Goal: Task Accomplishment & Management: Manage account settings

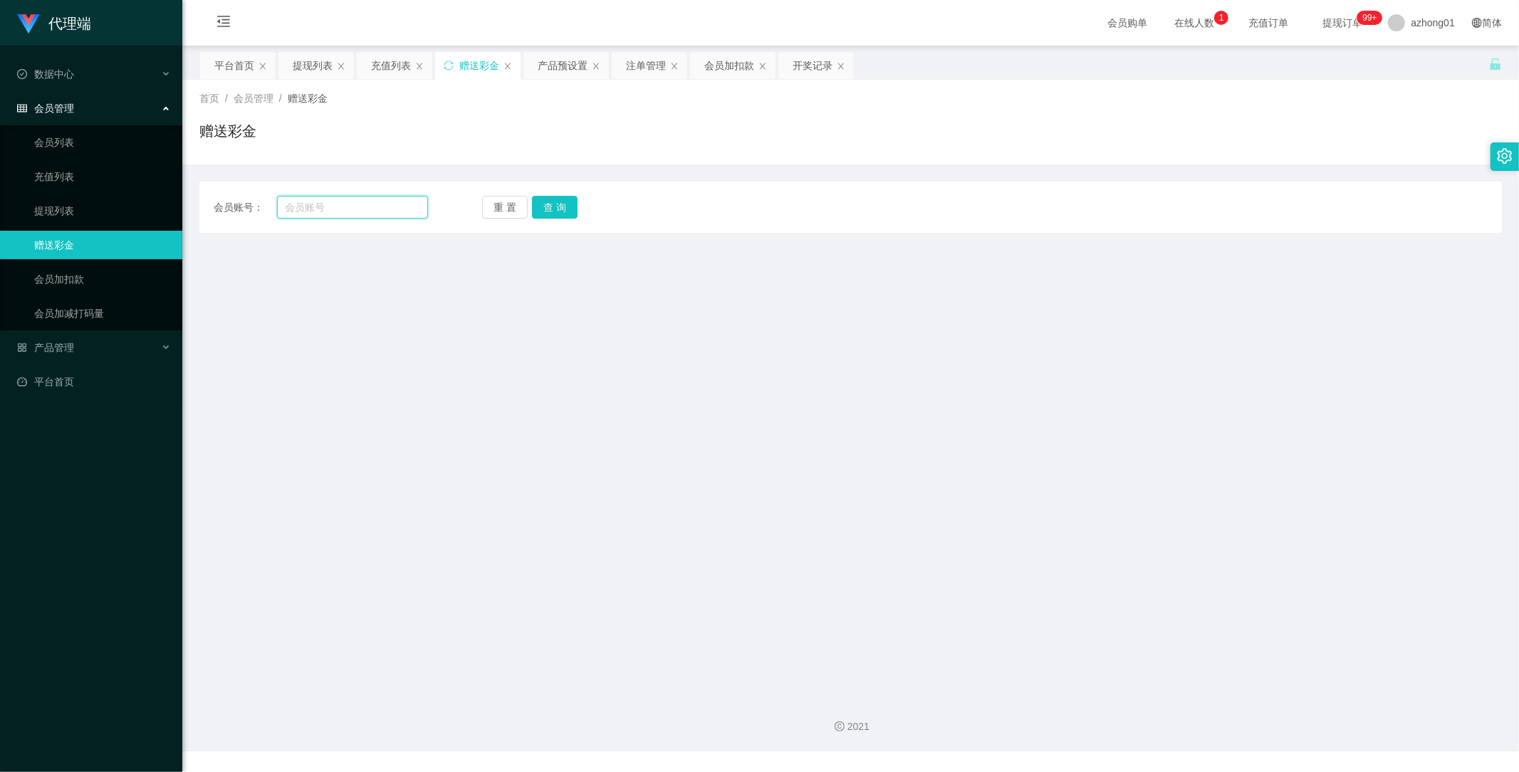
click at [349, 207] on input "text" at bounding box center [353, 207] width 152 height 23
paste input "Ling5655"
type input "Ling5655"
drag, startPoint x: 544, startPoint y: 207, endPoint x: 549, endPoint y: 222, distance: 15.6
click at [546, 208] on button "查 询" at bounding box center [555, 207] width 46 height 23
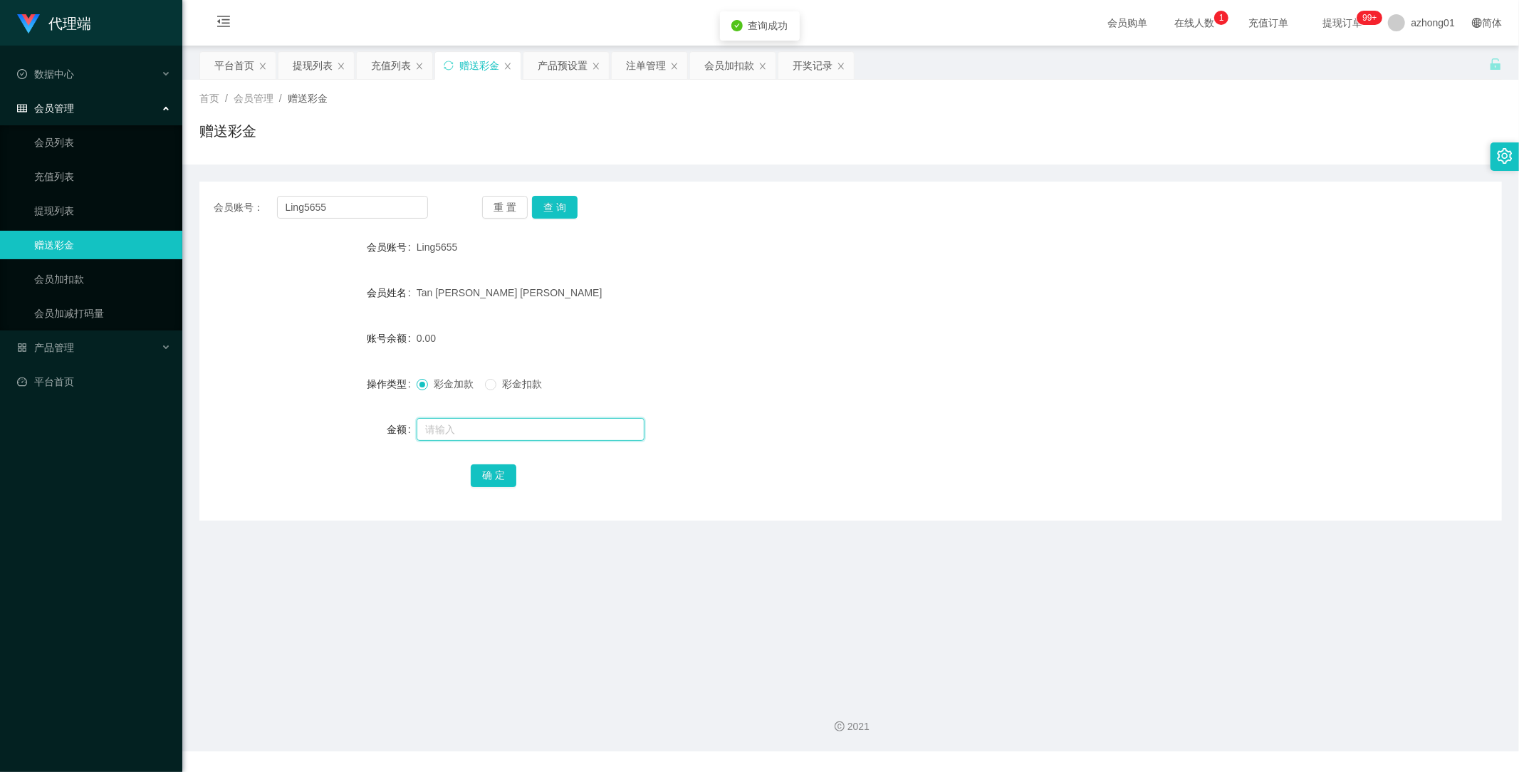
click at [465, 430] on input "text" at bounding box center [531, 429] width 228 height 23
type input "100"
click at [499, 478] on button "确 定" at bounding box center [494, 475] width 46 height 23
click at [59, 344] on span "产品管理" at bounding box center [45, 347] width 57 height 11
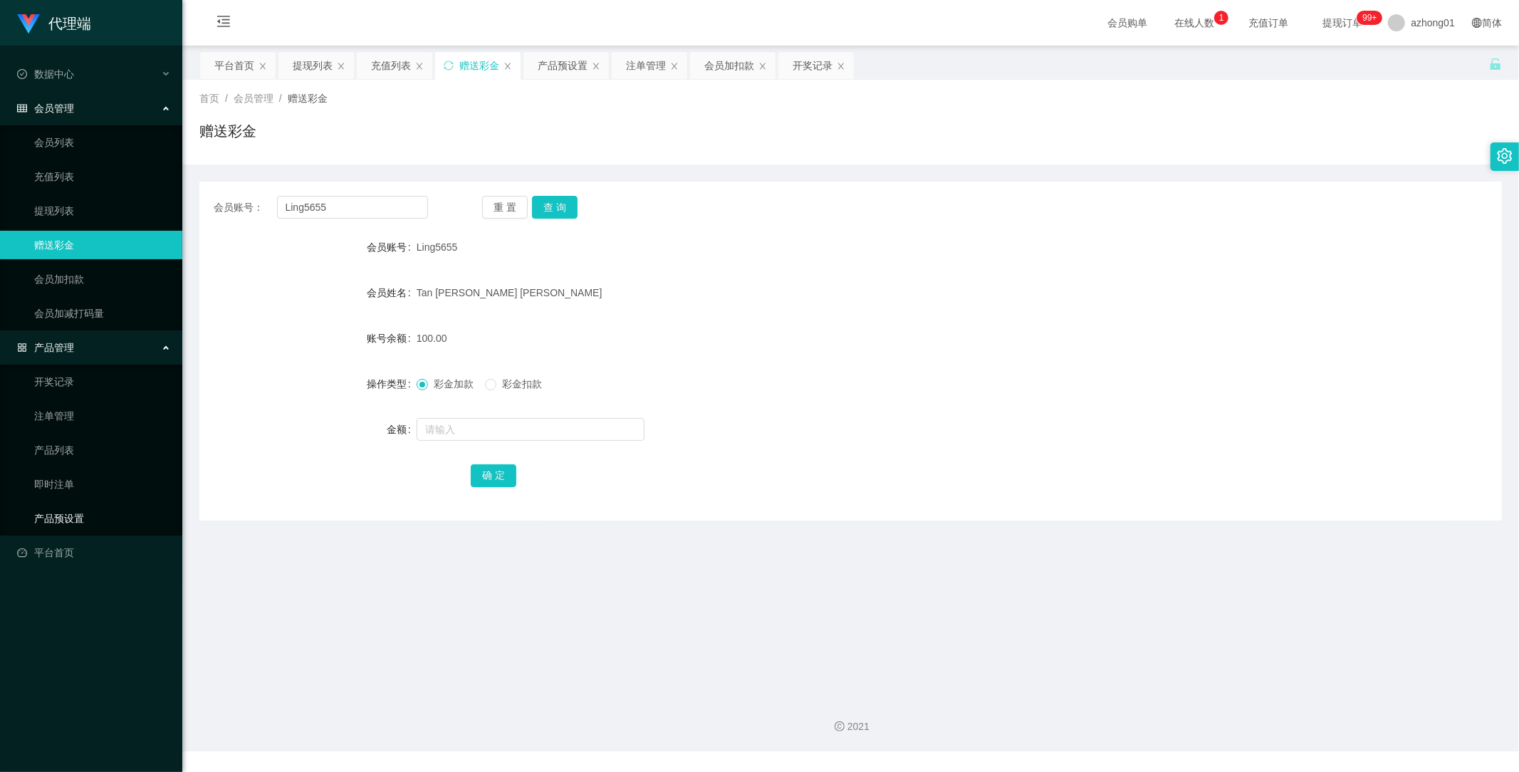
drag, startPoint x: 69, startPoint y: 519, endPoint x: 83, endPoint y: 515, distance: 14.0
click at [69, 519] on link "产品预设置" at bounding box center [102, 518] width 137 height 28
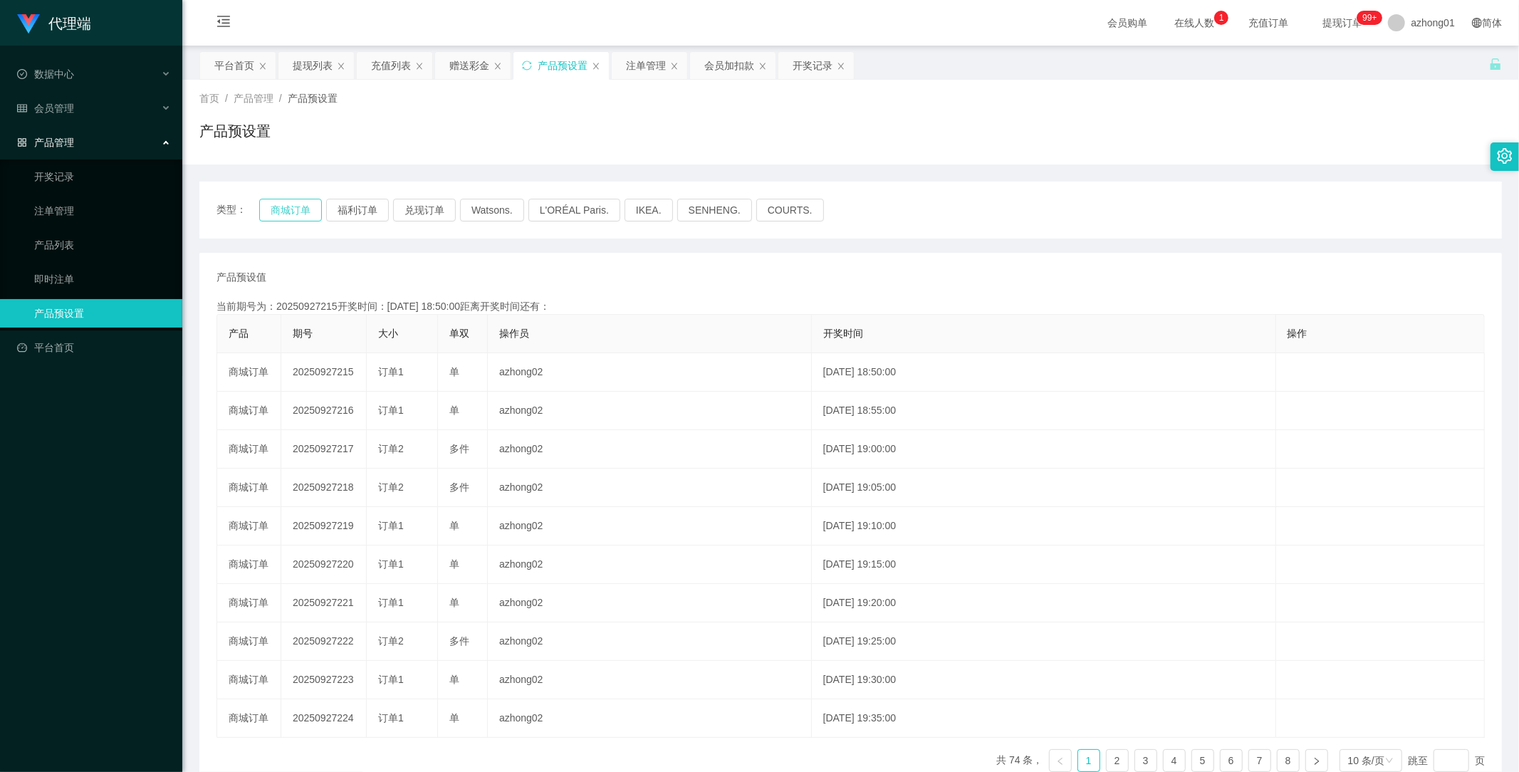
click at [289, 207] on button "商城订单" at bounding box center [290, 210] width 63 height 23
click at [297, 211] on button "商城订单" at bounding box center [290, 210] width 63 height 23
drag, startPoint x: 0, startPoint y: 0, endPoint x: 297, endPoint y: 211, distance: 364.3
click at [297, 211] on button "商城订单" at bounding box center [290, 210] width 63 height 23
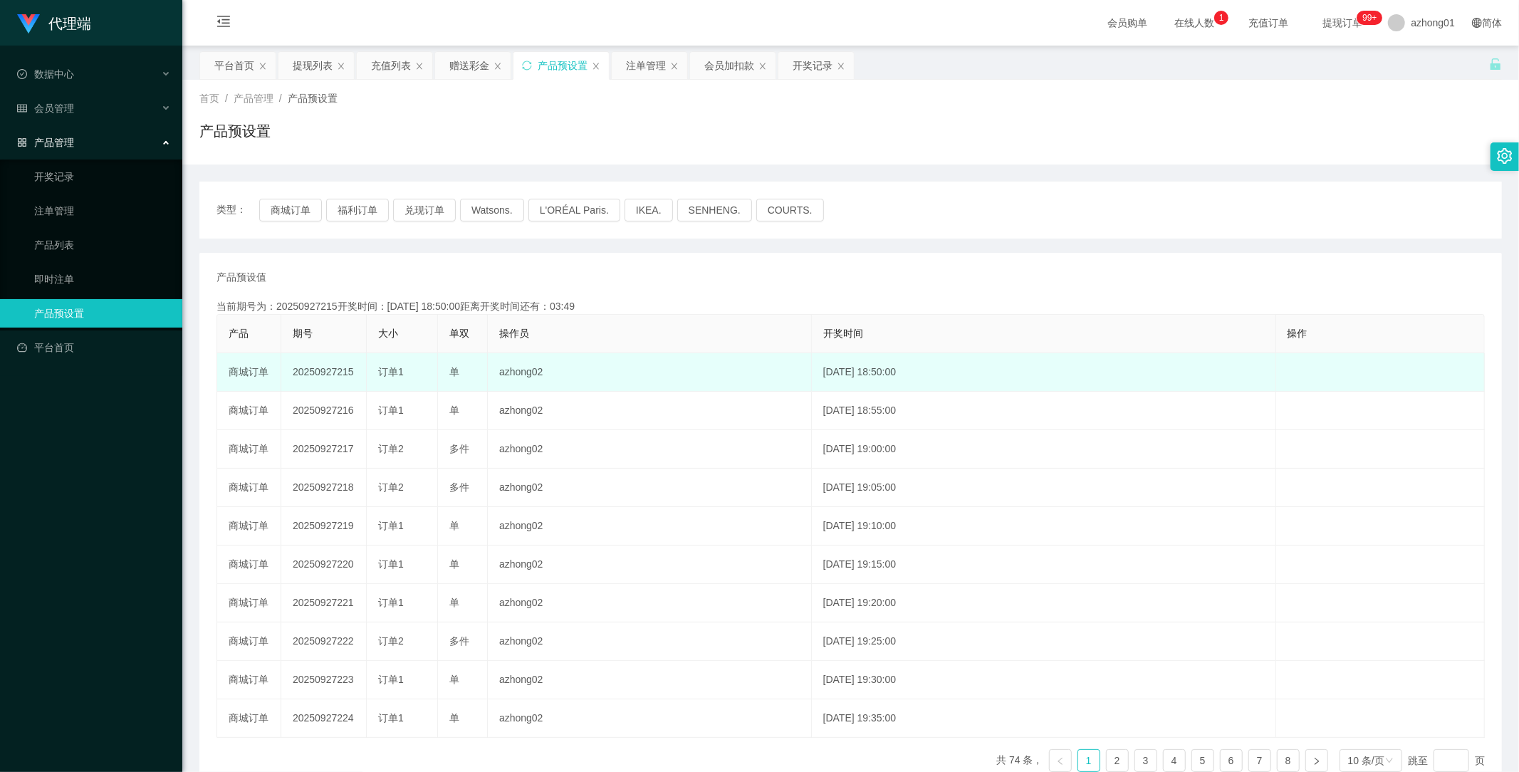
click at [330, 375] on td "20250927215" at bounding box center [323, 372] width 85 height 38
copy td "20250927215"
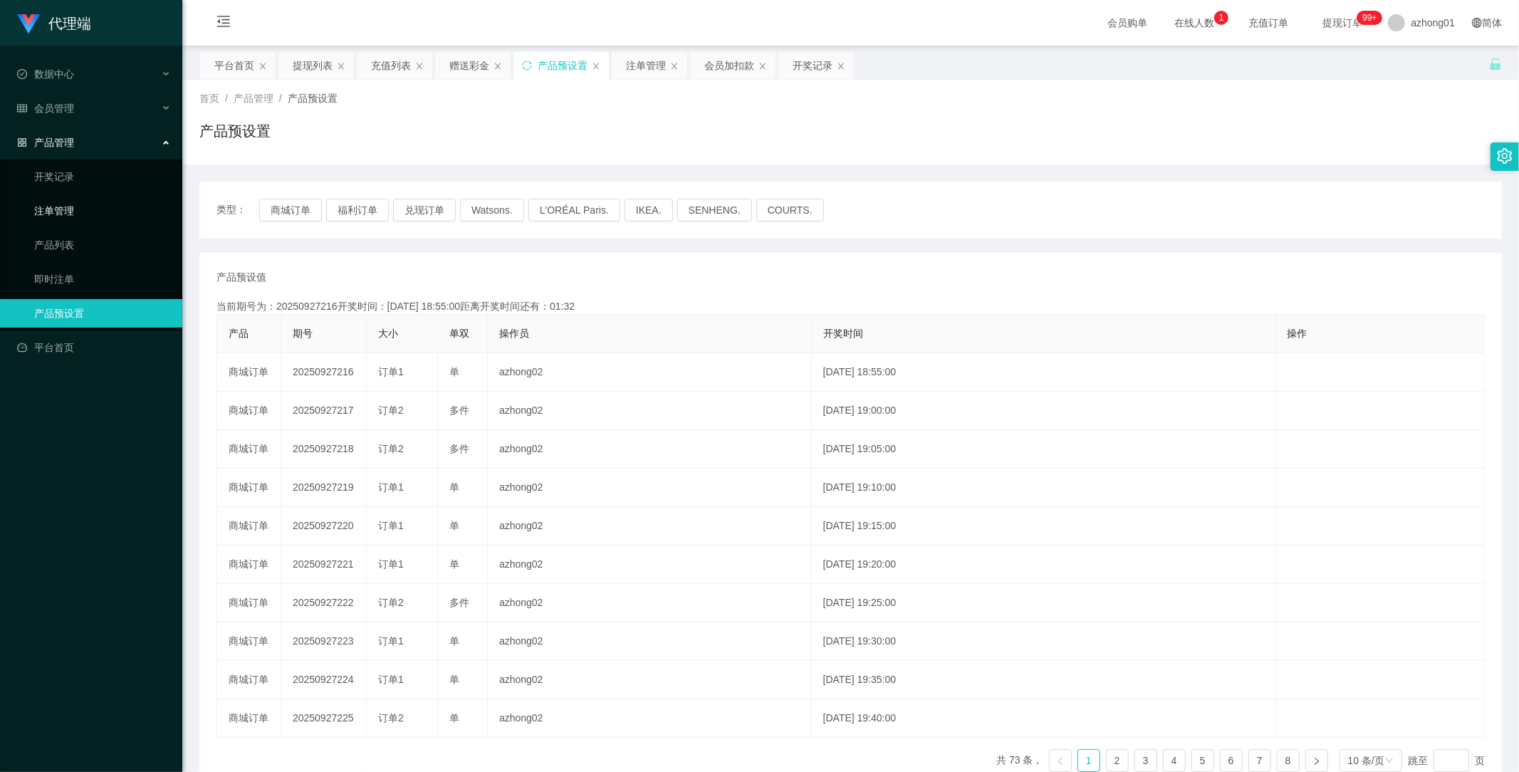
click at [61, 207] on link "注单管理" at bounding box center [102, 211] width 137 height 28
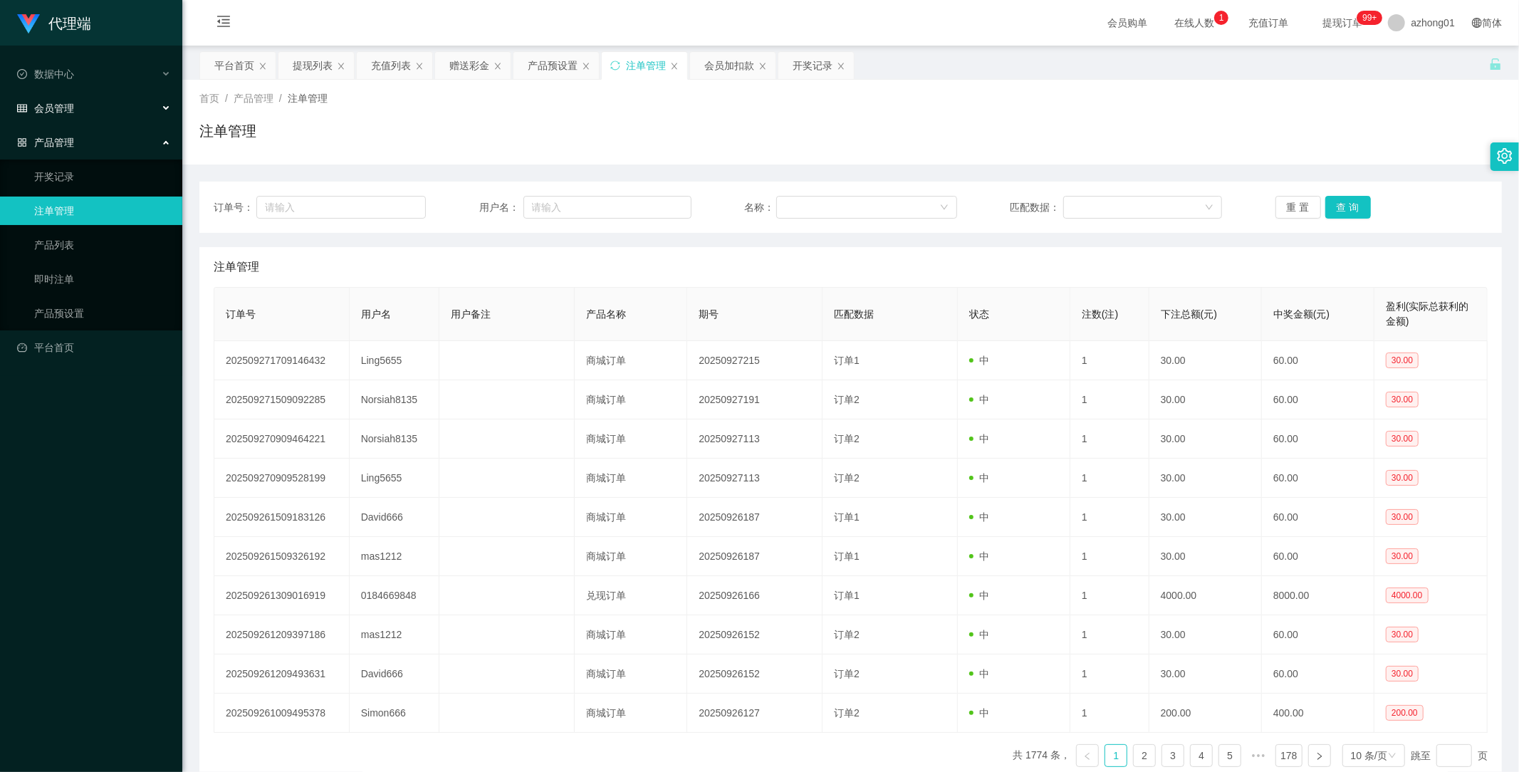
click at [70, 108] on span "会员管理" at bounding box center [45, 108] width 57 height 11
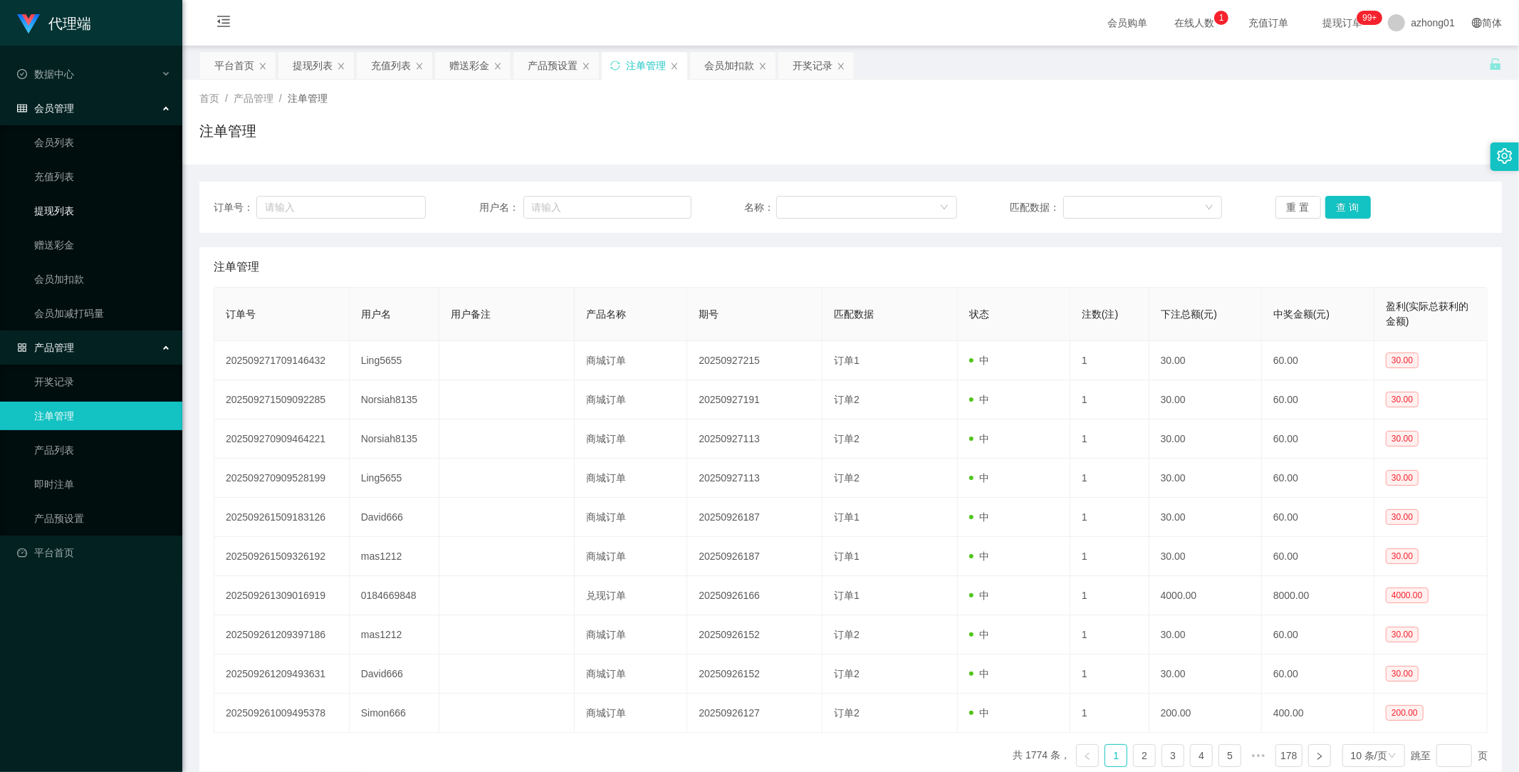
click at [55, 208] on link "提现列表" at bounding box center [102, 211] width 137 height 28
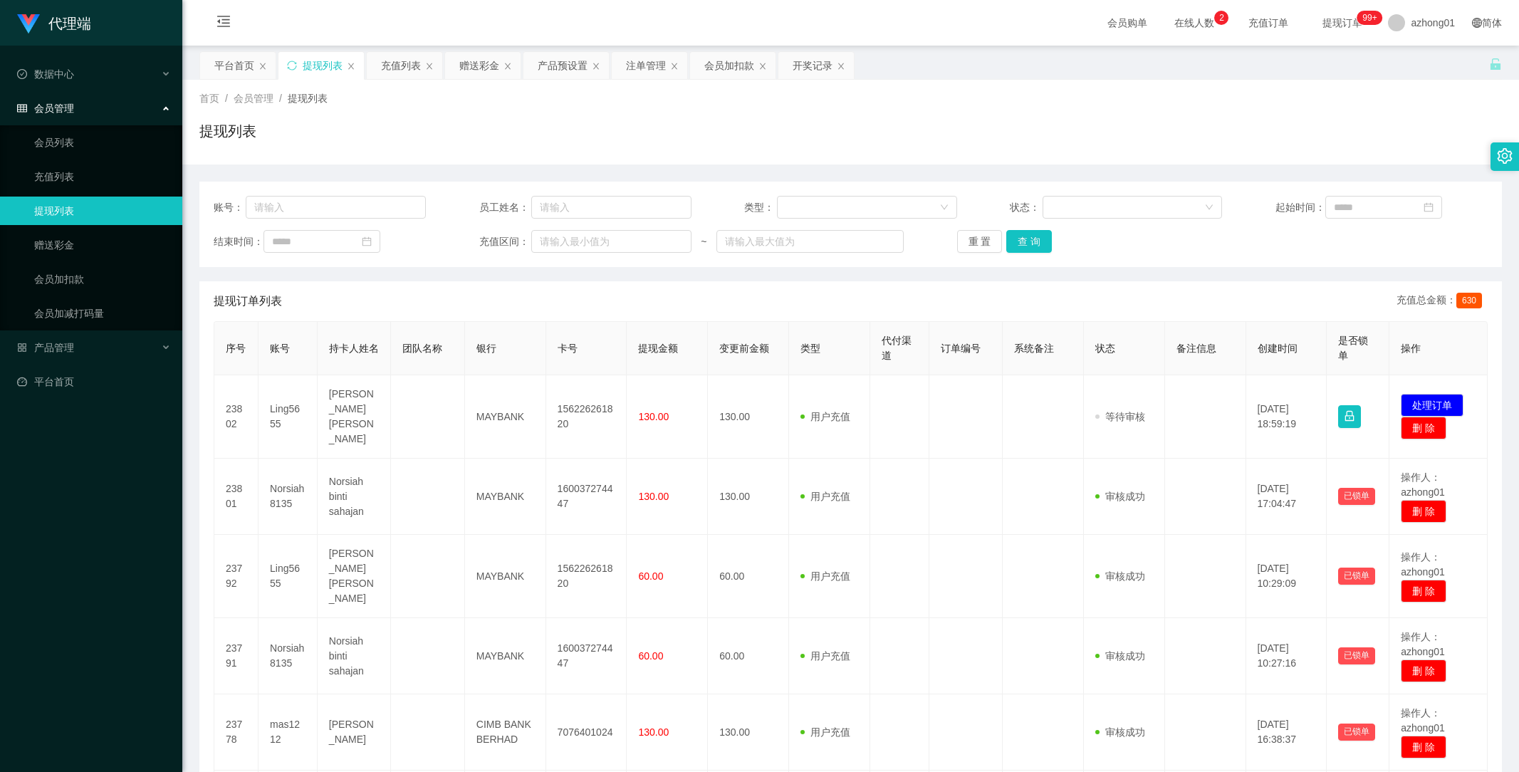
click at [582, 404] on td "156226261820" at bounding box center [586, 416] width 81 height 83
copy td "156226261820"
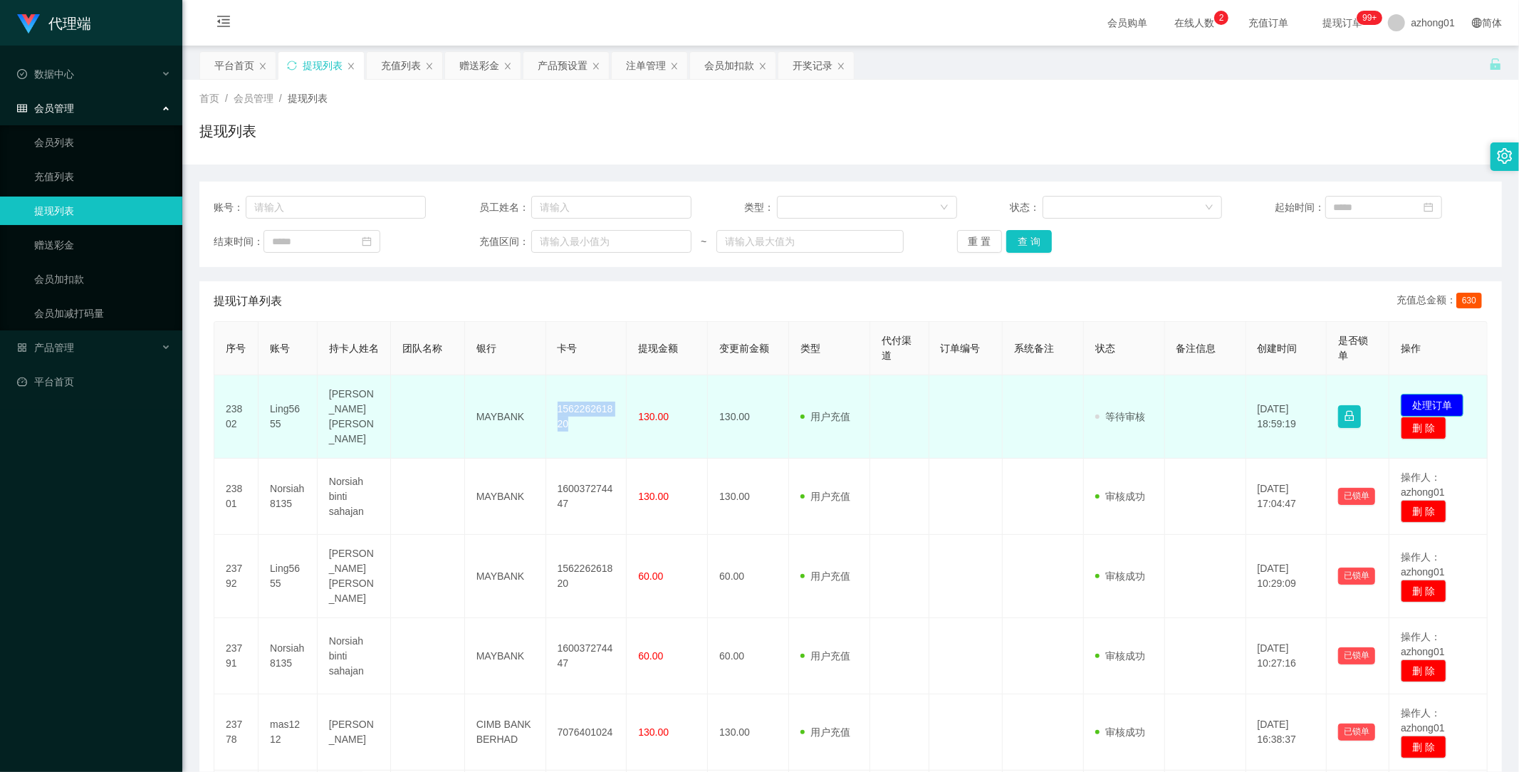
click at [1430, 395] on button "处理订单" at bounding box center [1432, 405] width 63 height 23
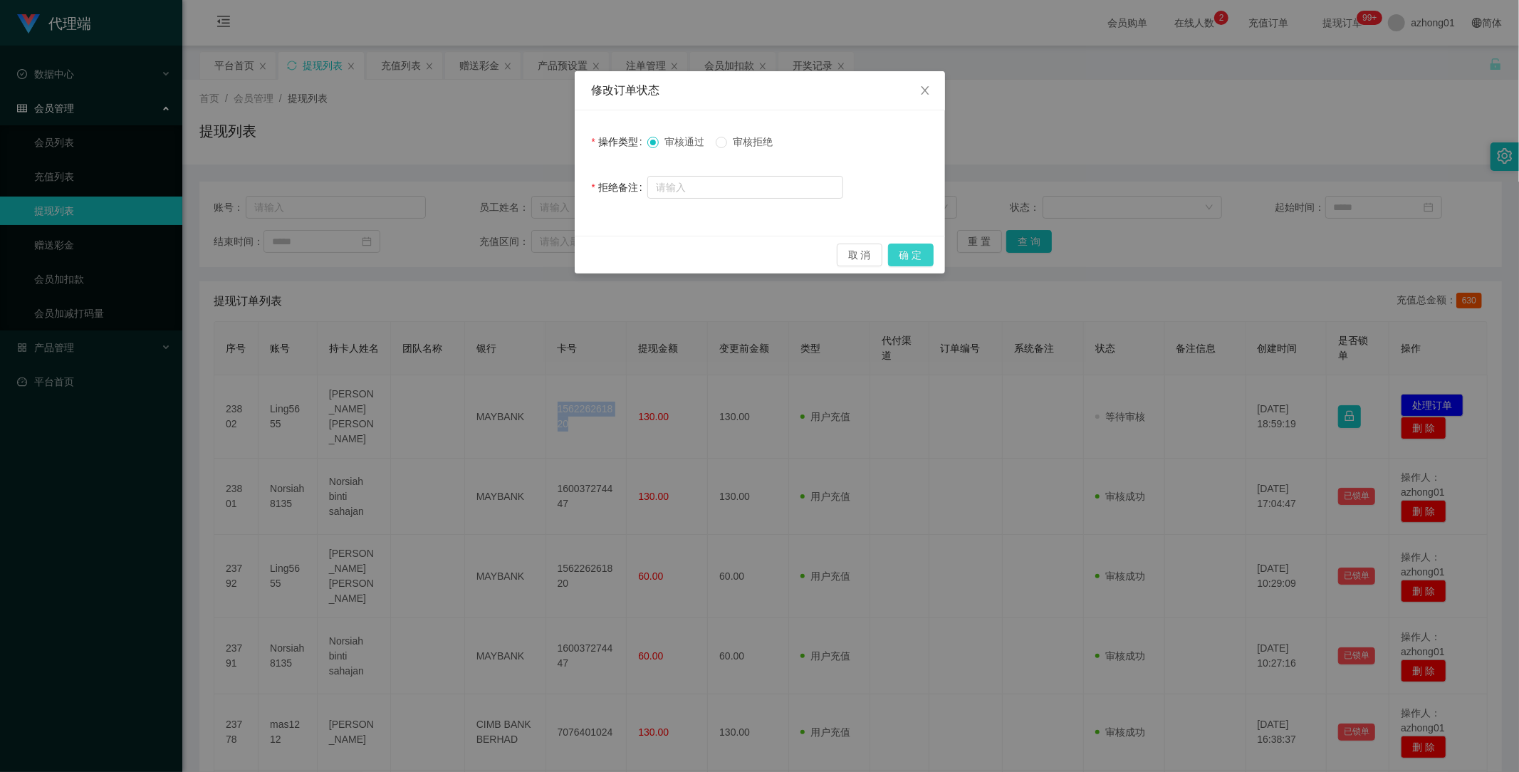
click at [918, 251] on button "确 定" at bounding box center [911, 255] width 46 height 23
